Goal: Task Accomplishment & Management: Use online tool/utility

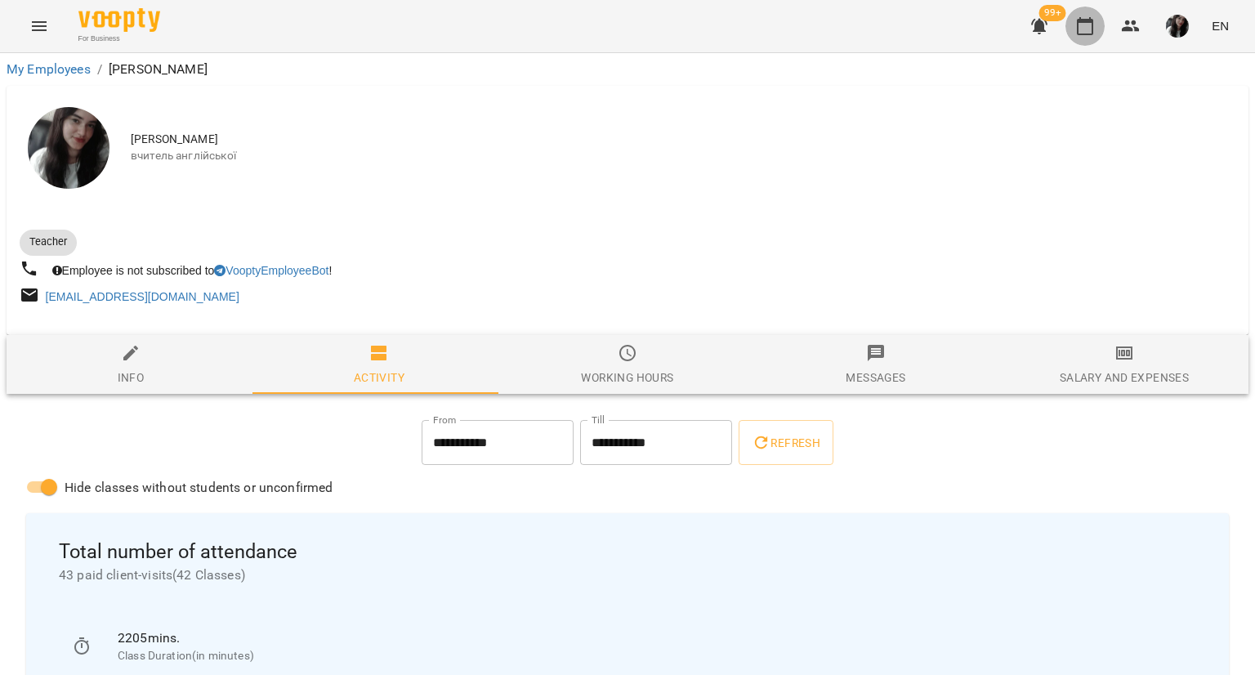
click at [1089, 26] on icon "button" at bounding box center [1086, 26] width 20 height 20
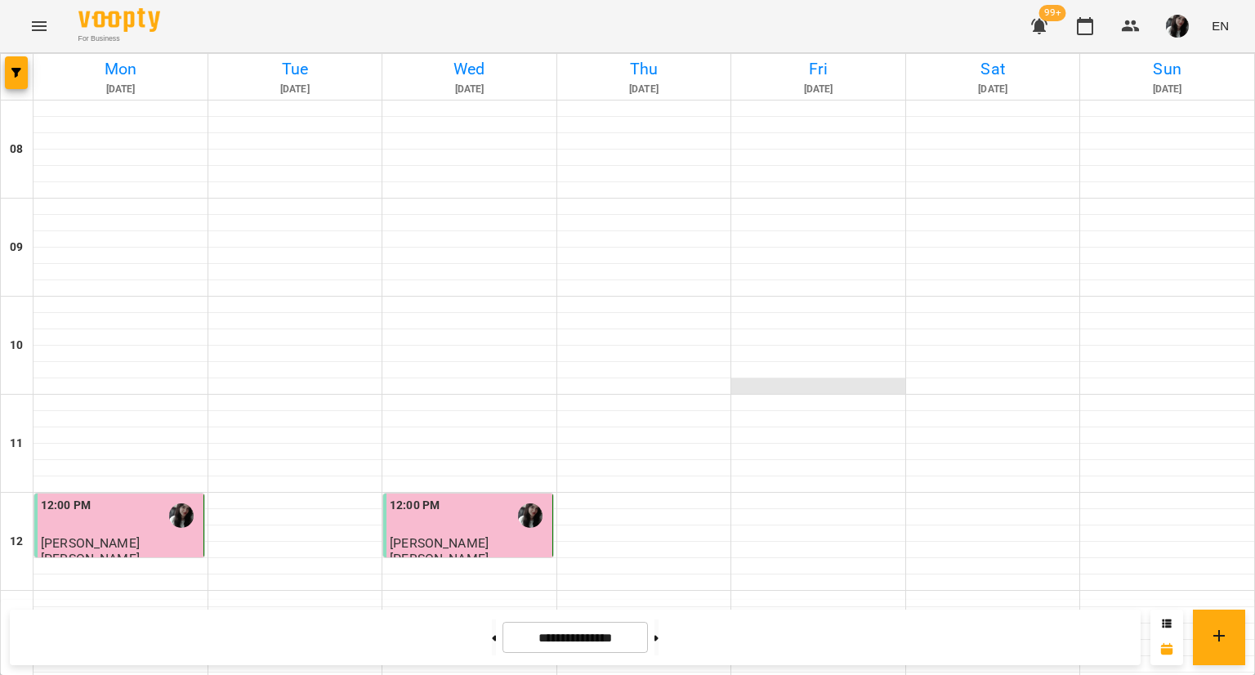
scroll to position [872, 0]
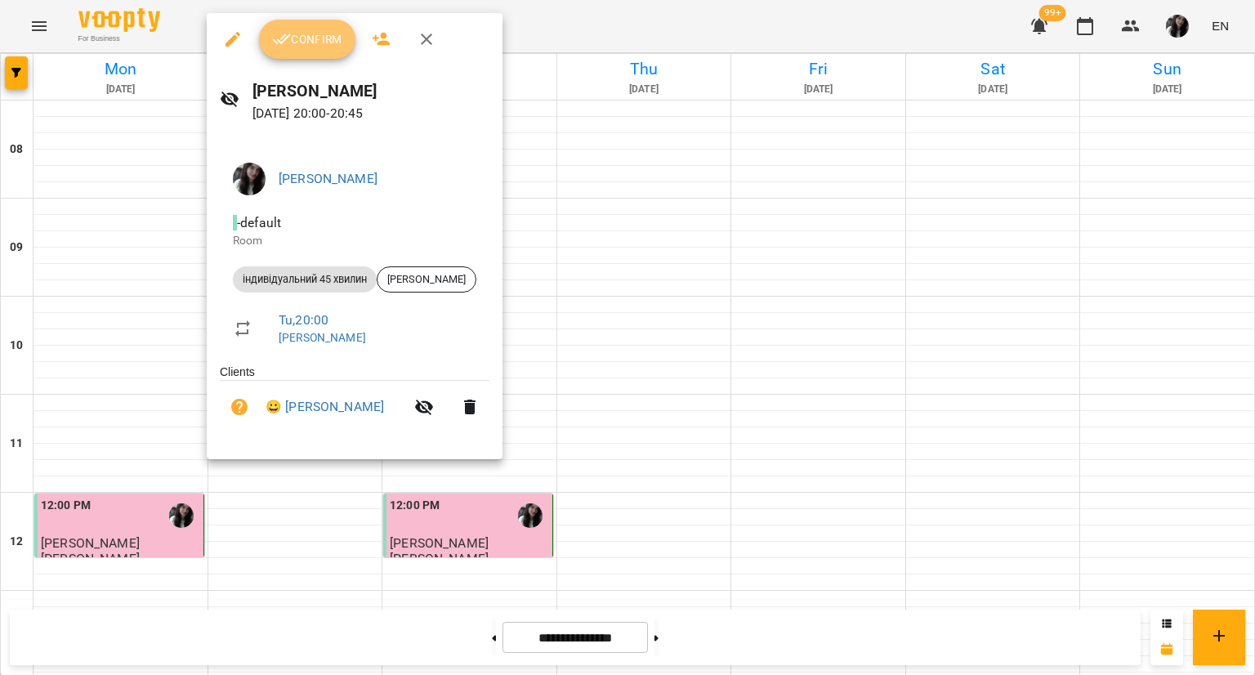
click at [311, 45] on span "Confirm" at bounding box center [307, 39] width 70 height 20
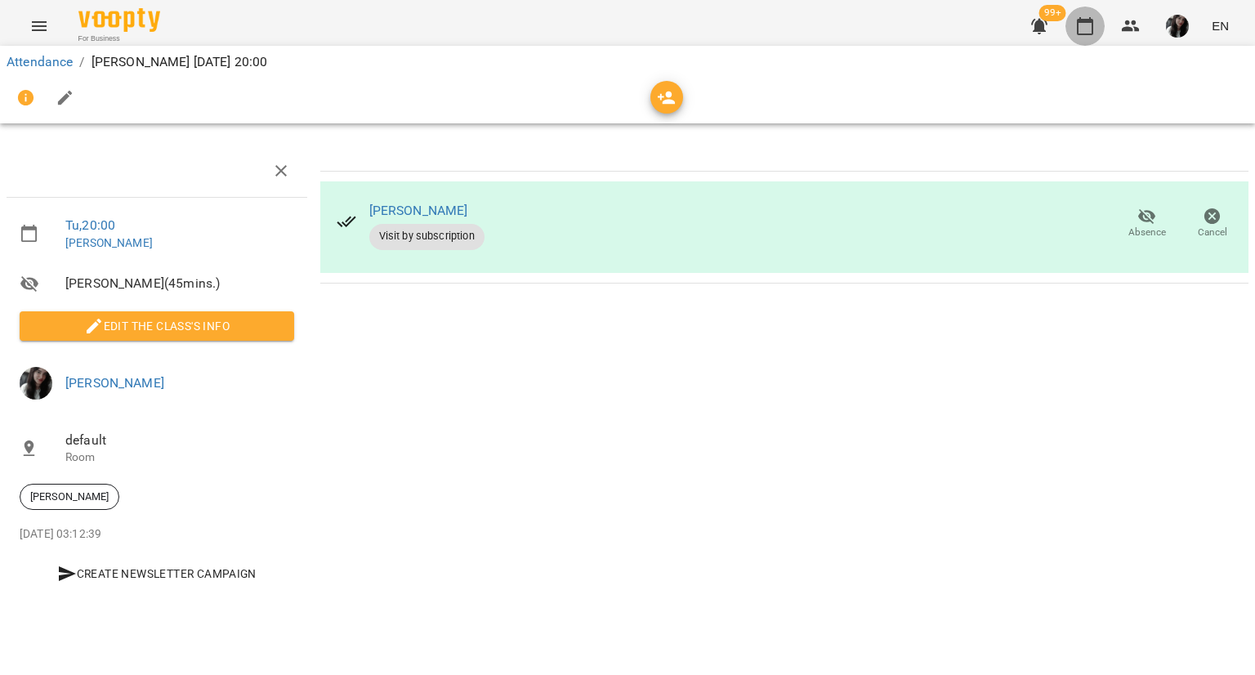
click at [1079, 27] on icon "button" at bounding box center [1085, 26] width 16 height 18
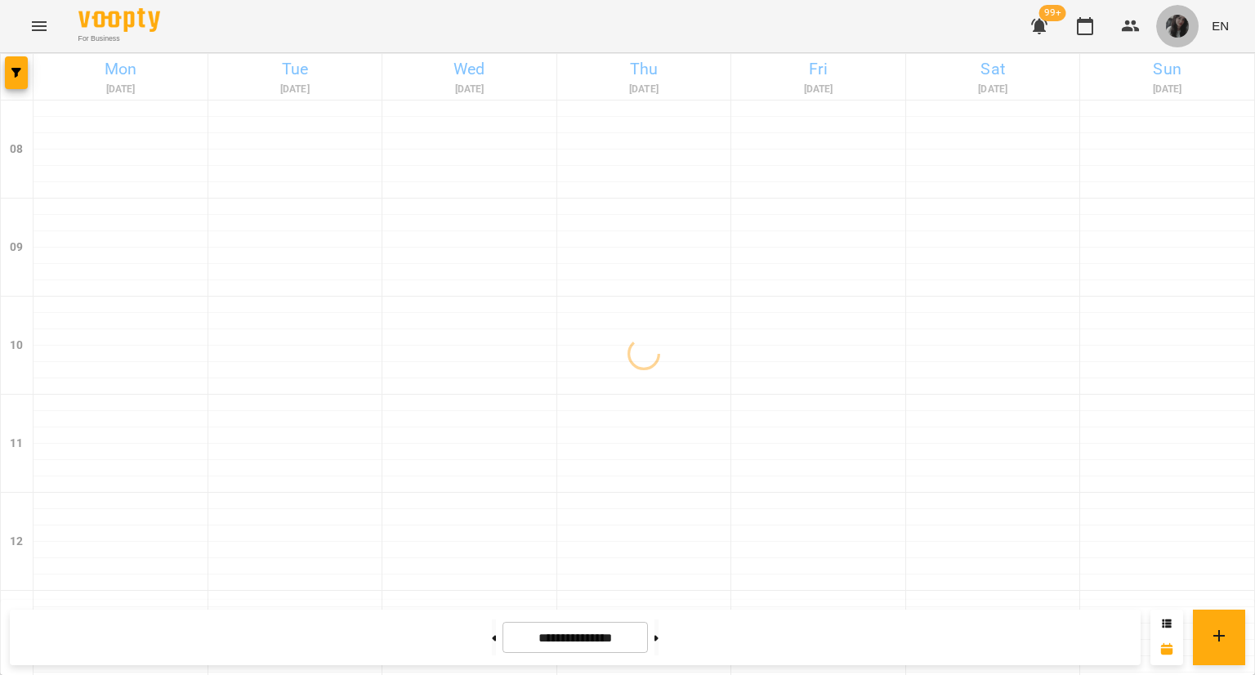
click at [1177, 27] on img "button" at bounding box center [1177, 26] width 23 height 23
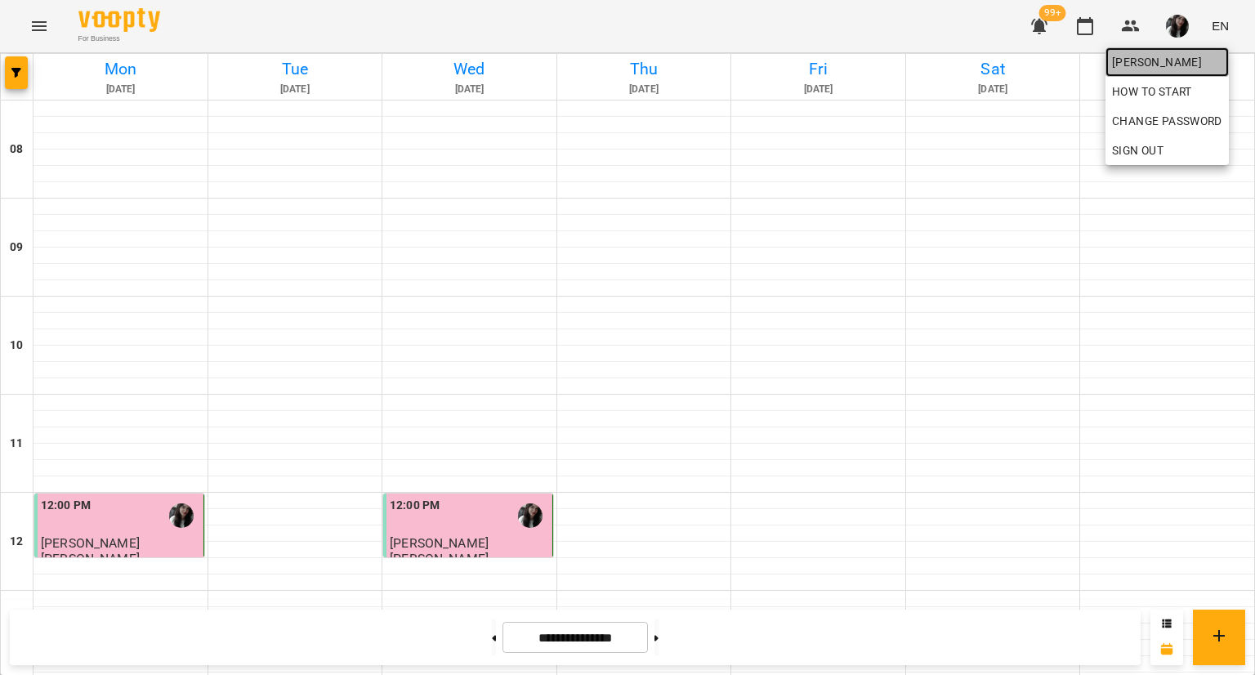
click at [1180, 60] on span "[PERSON_NAME]" at bounding box center [1167, 62] width 110 height 20
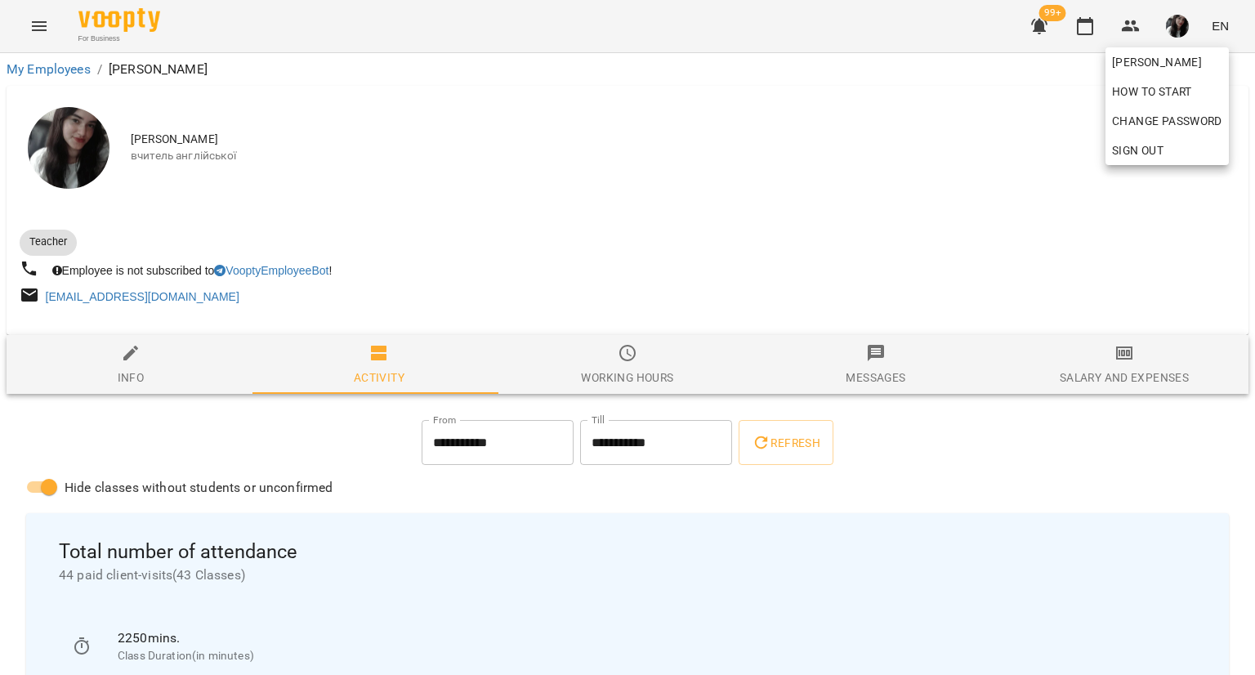
click at [1118, 373] on div at bounding box center [627, 337] width 1255 height 675
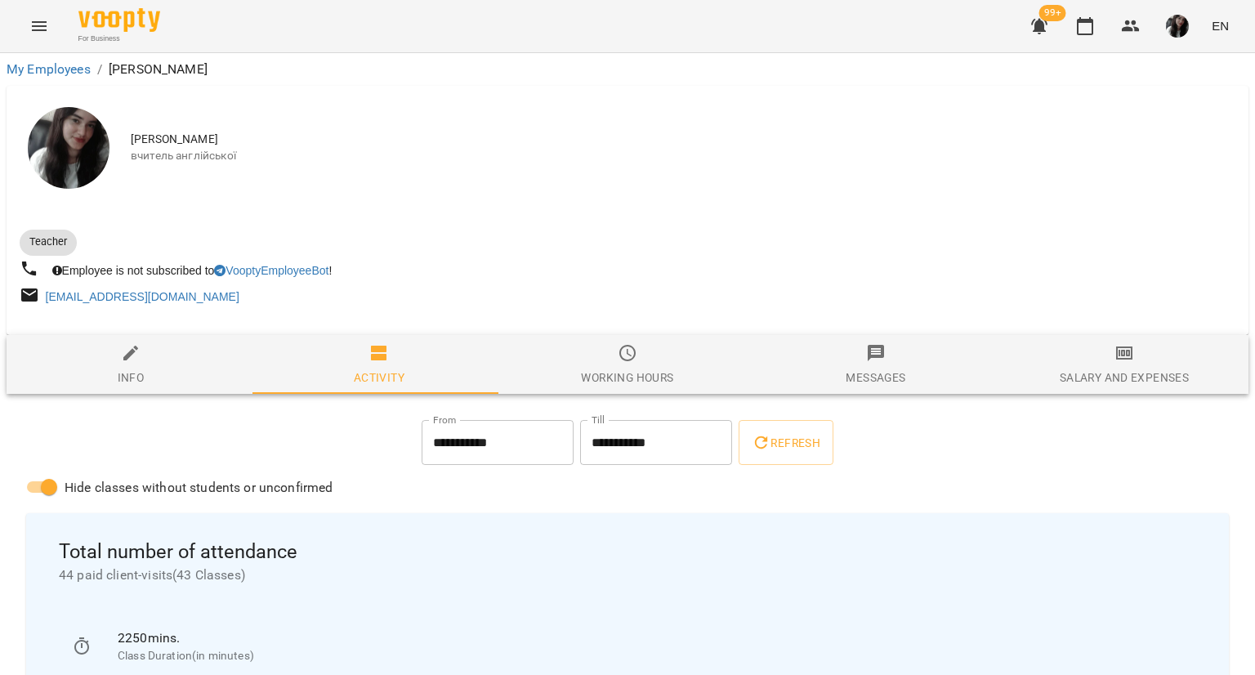
click at [1118, 373] on div "[PERSON_NAME] How to start Change Password Sign Out" at bounding box center [627, 337] width 1255 height 675
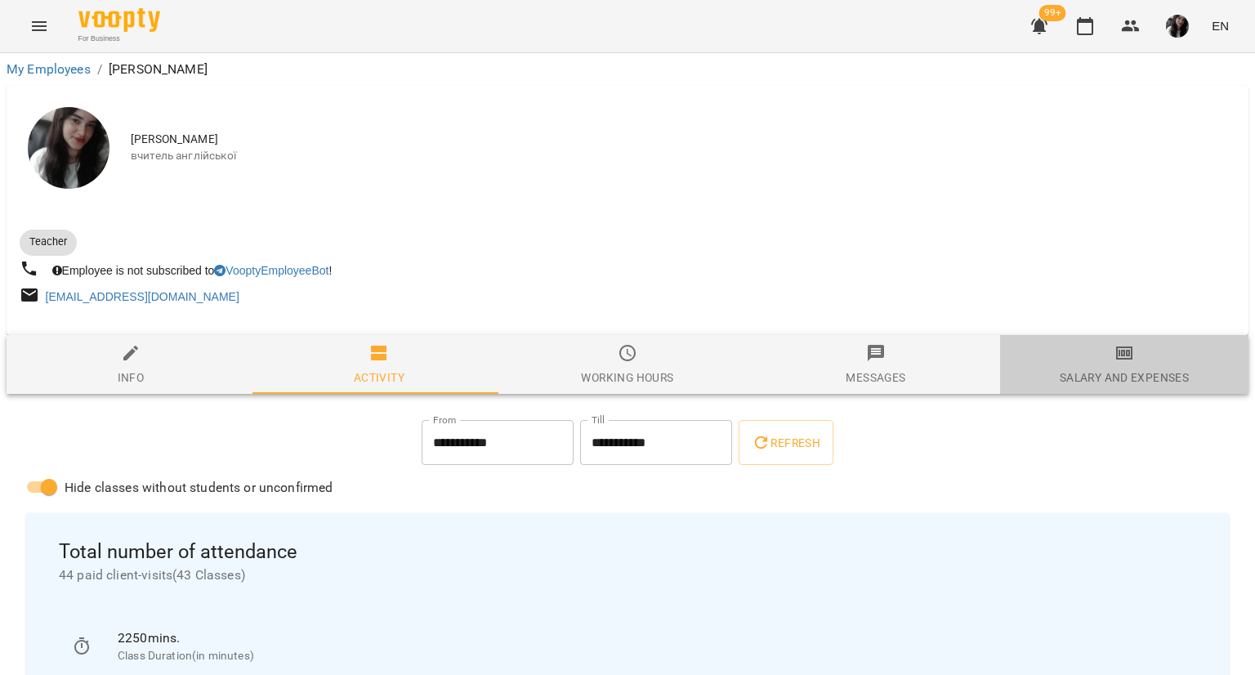
click at [1118, 373] on div "Salary and Expenses" at bounding box center [1124, 378] width 129 height 20
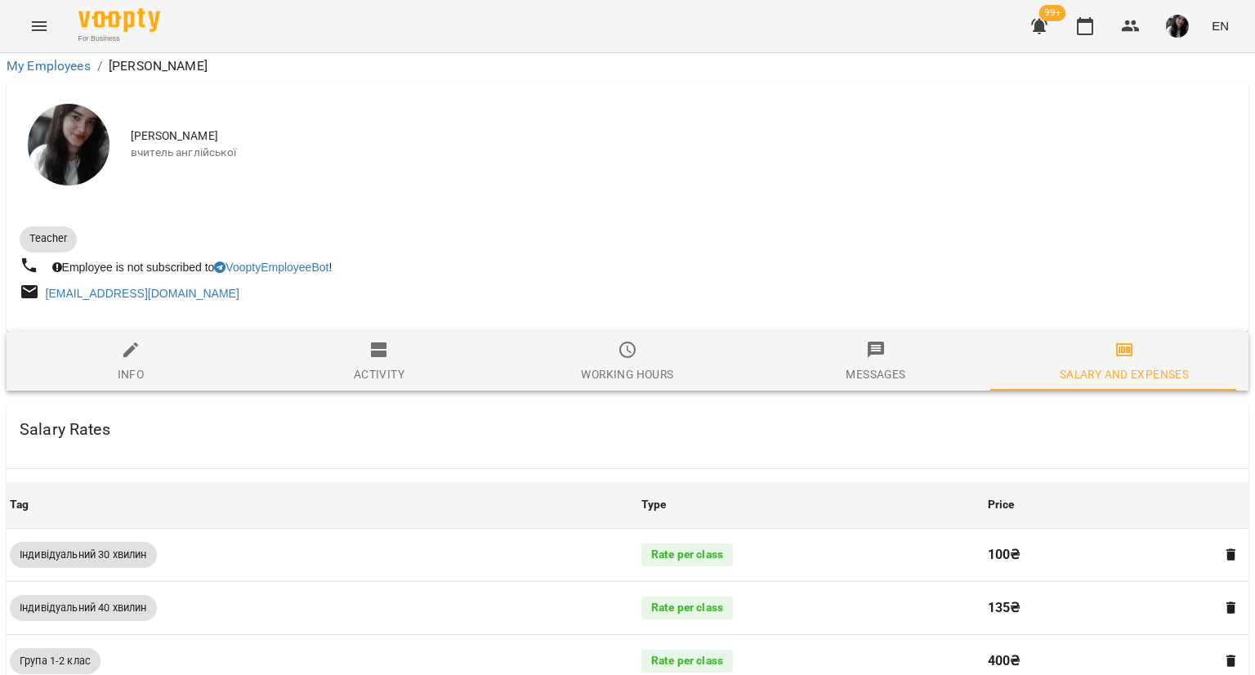
scroll to position [973, 0]
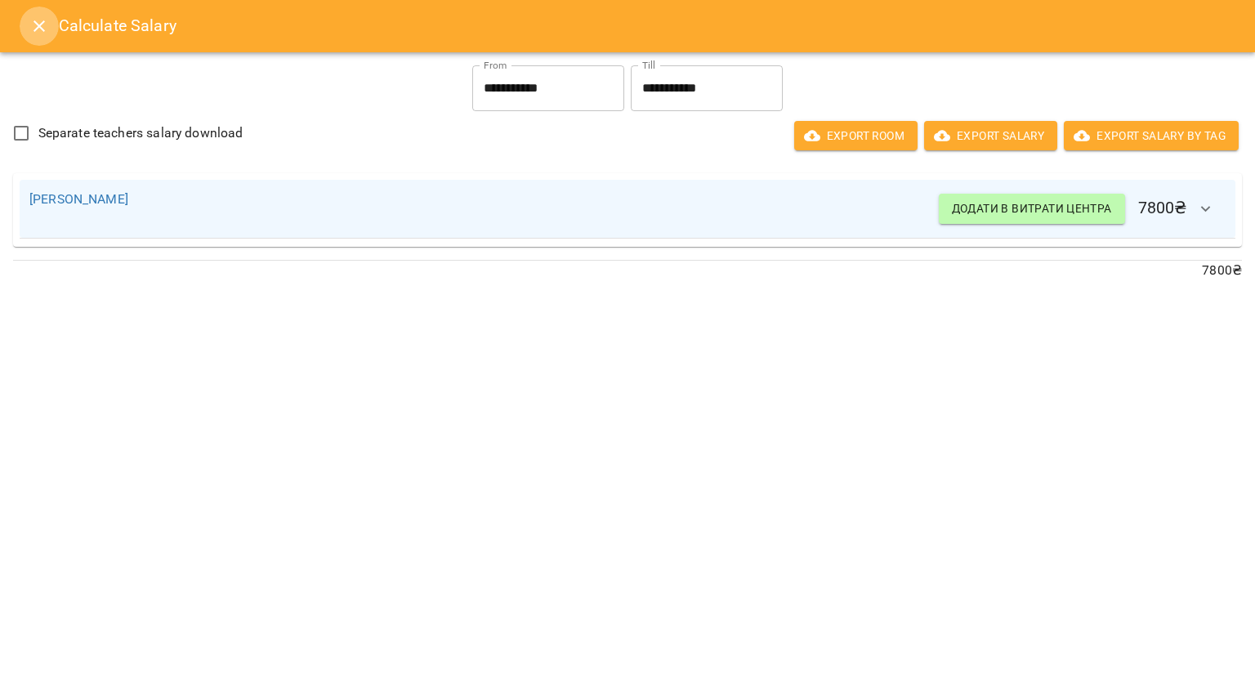
click at [36, 20] on icon "Close" at bounding box center [39, 26] width 20 height 20
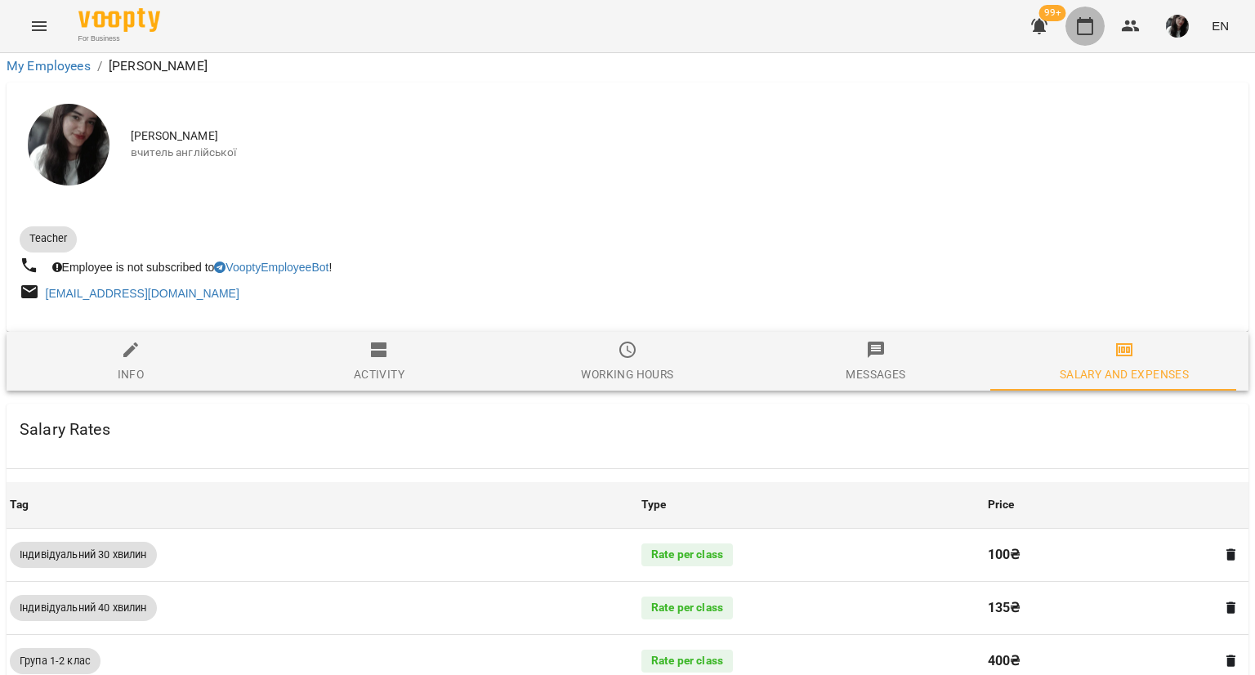
click at [1076, 27] on button "button" at bounding box center [1085, 26] width 39 height 39
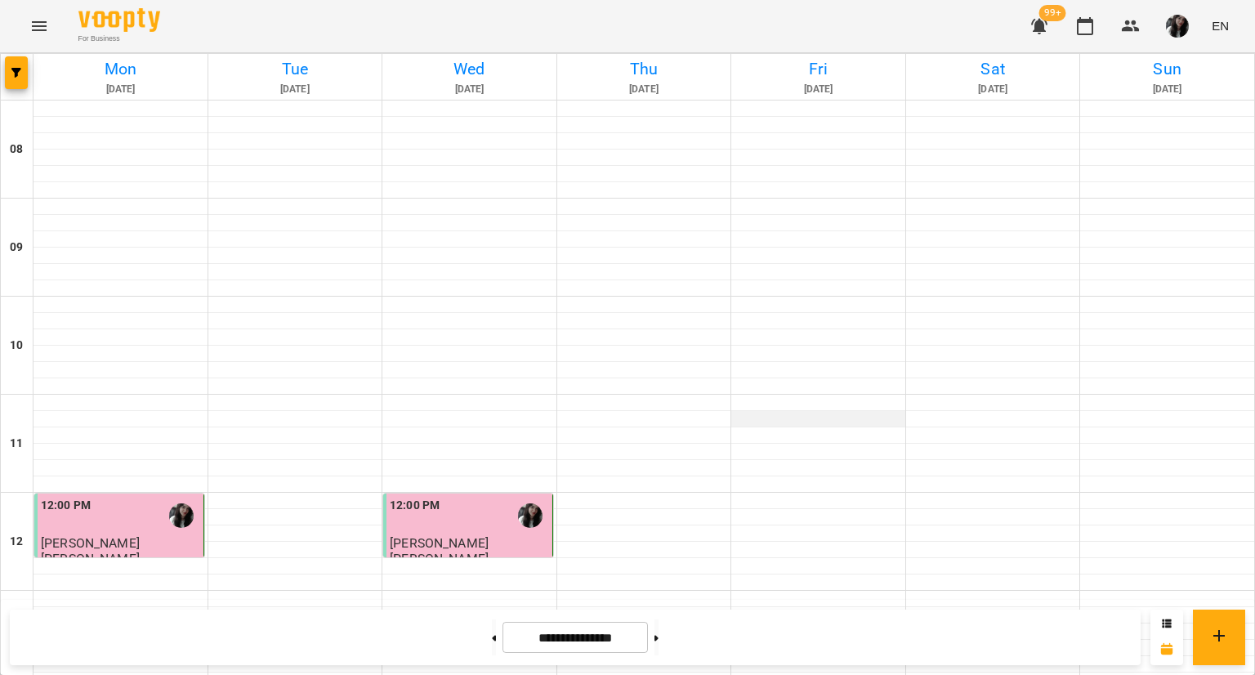
scroll to position [731, 0]
